Goal: Check status

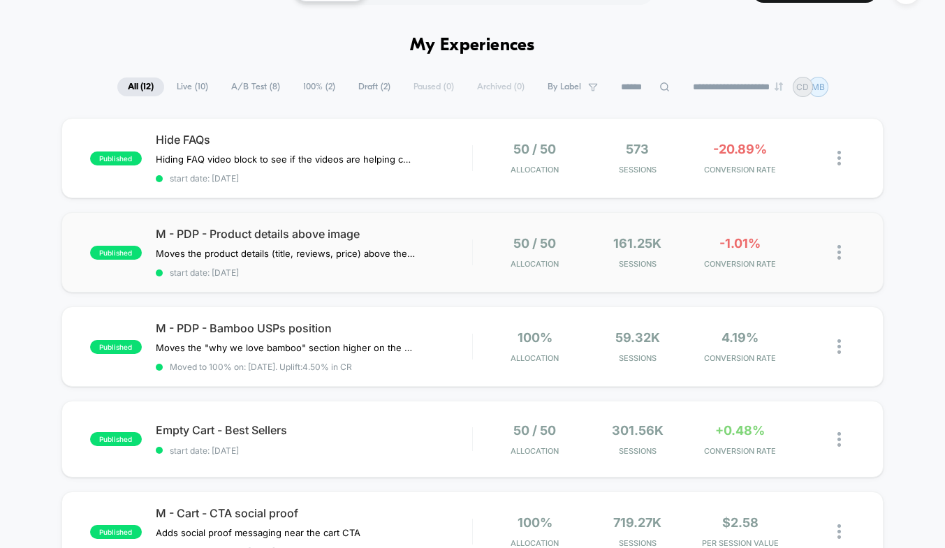
scroll to position [37, 0]
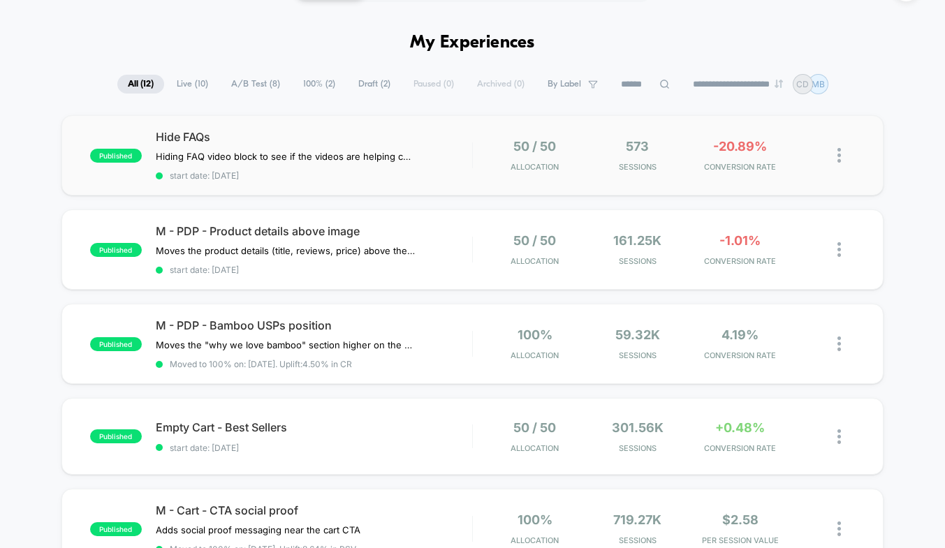
click at [456, 124] on div "published Hide FAQs Hiding FAQ video block to see if the videos are helping con…" at bounding box center [472, 155] width 822 height 80
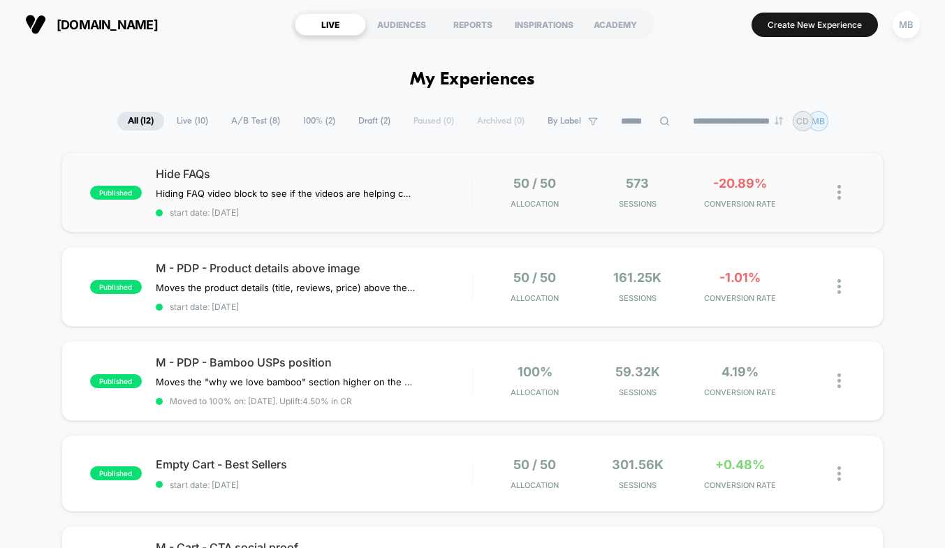
scroll to position [44, 0]
